Goal: Check status: Check status

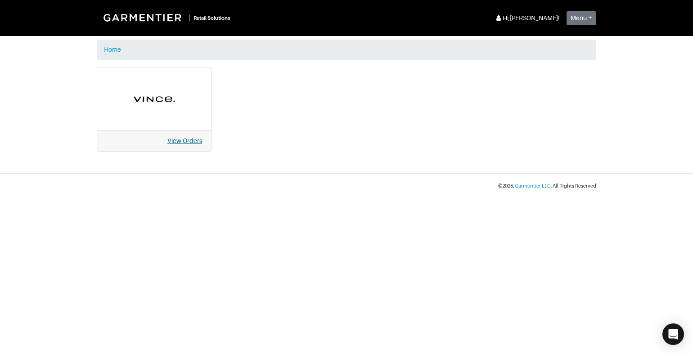
click at [190, 139] on link "View Orders" at bounding box center [185, 140] width 35 height 7
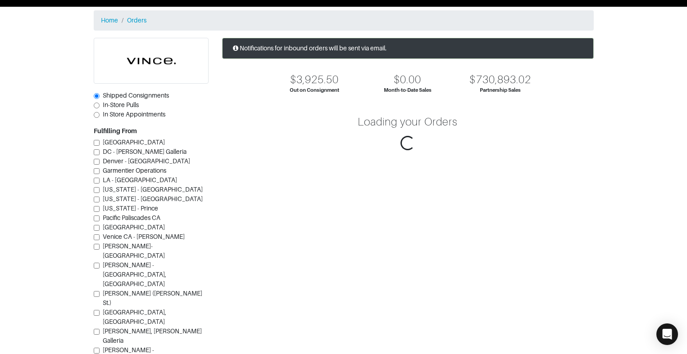
scroll to position [45, 0]
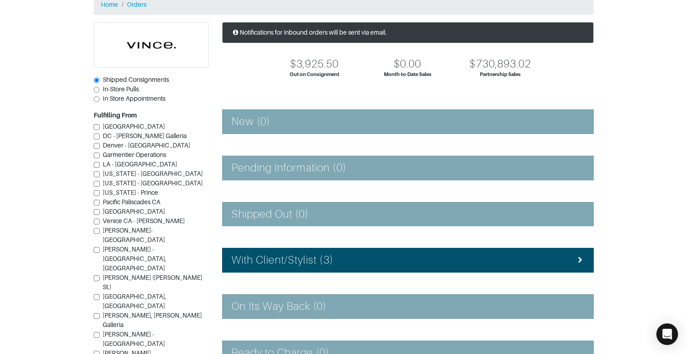
click at [95, 247] on input "[PERSON_NAME] - [GEOGRAPHIC_DATA], [GEOGRAPHIC_DATA]" at bounding box center [97, 250] width 6 height 6
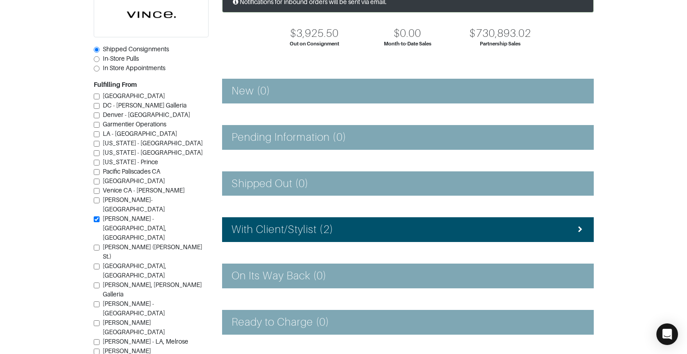
scroll to position [90, 0]
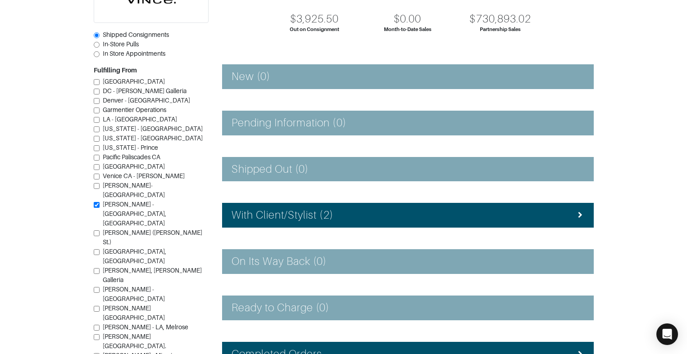
click at [96, 208] on input "[PERSON_NAME] - [GEOGRAPHIC_DATA], [GEOGRAPHIC_DATA]" at bounding box center [97, 205] width 6 height 6
checkbox input "false"
click at [63, 233] on section "| Retail Solutions Hi, [PERSON_NAME] ! Menu Home Logout Home Orders Shipped Con…" at bounding box center [343, 172] width 687 height 524
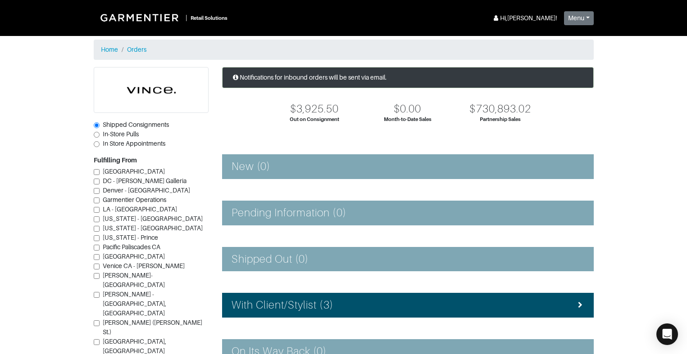
click at [181, 161] on div "Fulfilling From [GEOGRAPHIC_DATA] [GEOGRAPHIC_DATA] - [PERSON_NAME][GEOGRAPHIC_…" at bounding box center [151, 322] width 115 height 333
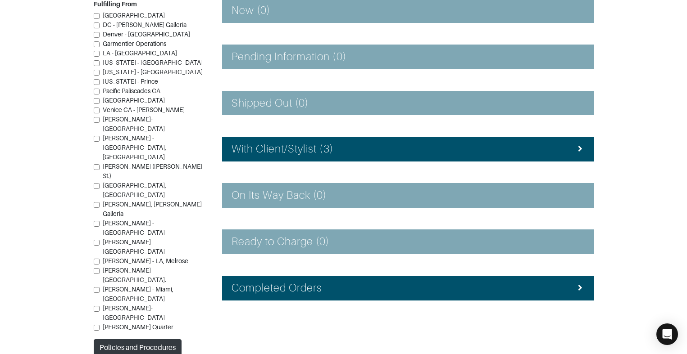
scroll to position [159, 0]
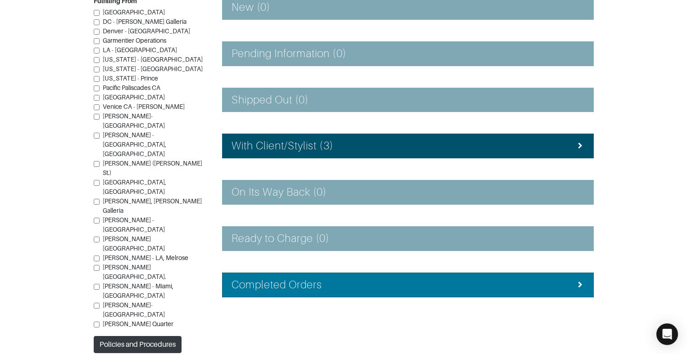
click at [552, 284] on div "Completed Orders" at bounding box center [407, 285] width 353 height 13
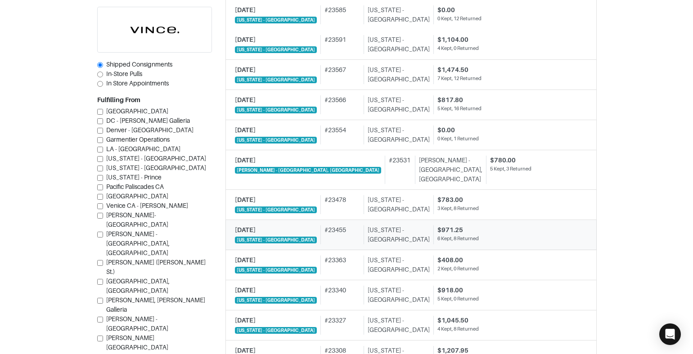
scroll to position [1015, 0]
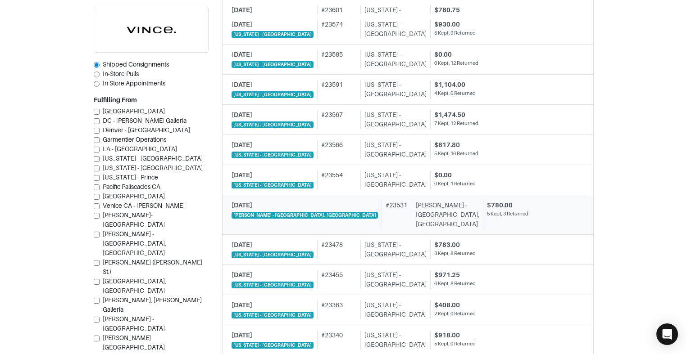
click at [487, 213] on div "5 Kept, 3 Returned" at bounding box center [532, 214] width 91 height 8
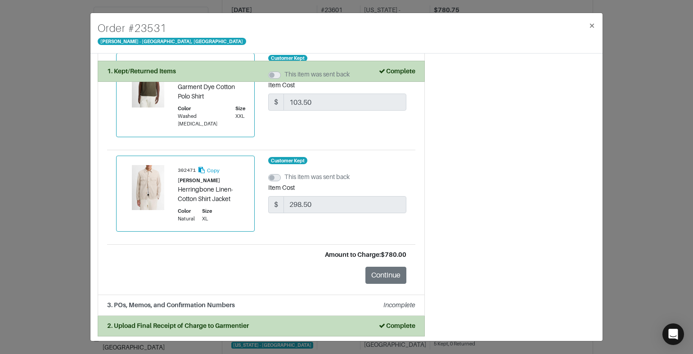
scroll to position [632, 0]
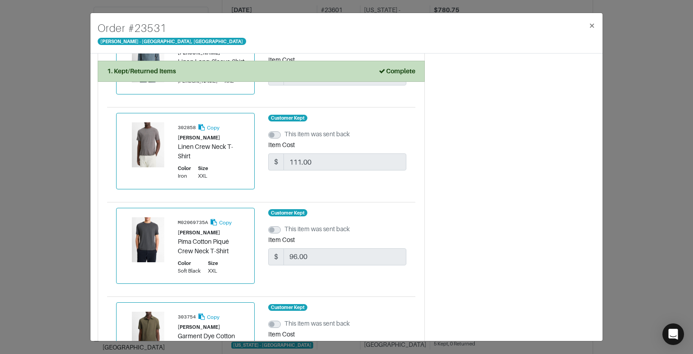
scroll to position [362, 0]
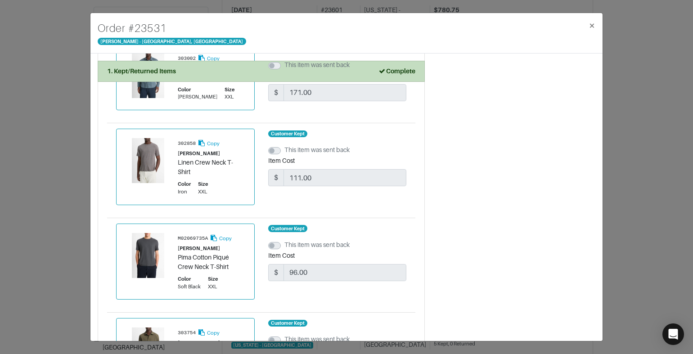
click at [476, 251] on div "Summary 8 items Shipping Information [PERSON_NAME] Style [STREET_ADDRESS][US_ST…" at bounding box center [517, 150] width 171 height 903
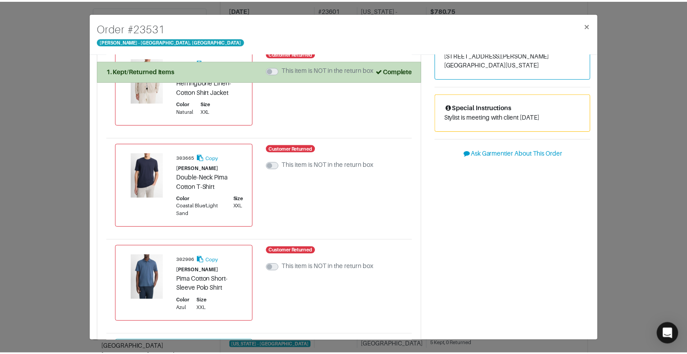
scroll to position [0, 0]
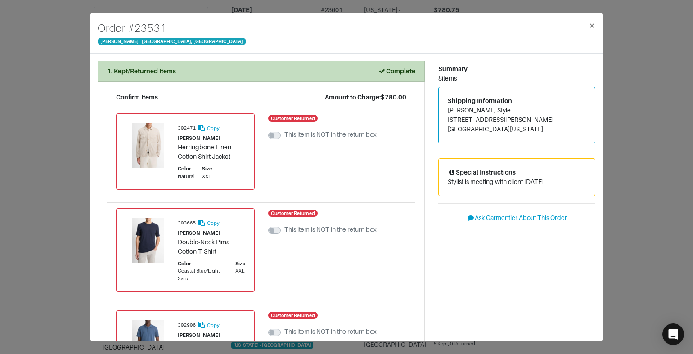
click at [564, 65] on div "Summary" at bounding box center [517, 68] width 157 height 9
click at [594, 25] on span "×" at bounding box center [592, 25] width 7 height 12
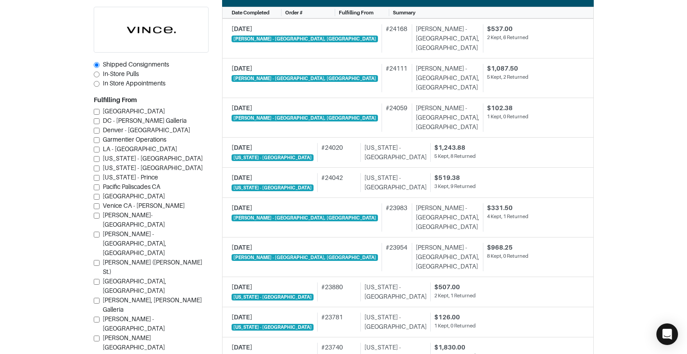
scroll to position [430, 0]
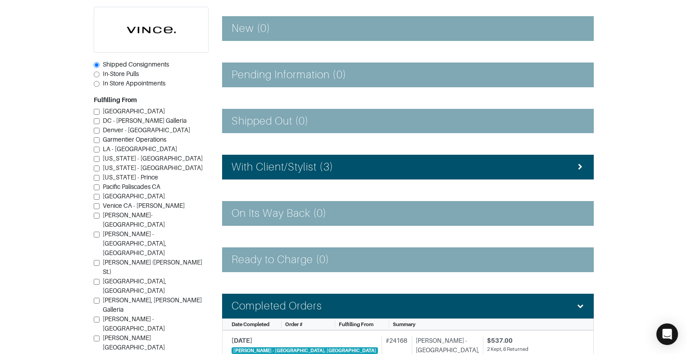
scroll to position [69, 0]
